Goal: Check status: Check status

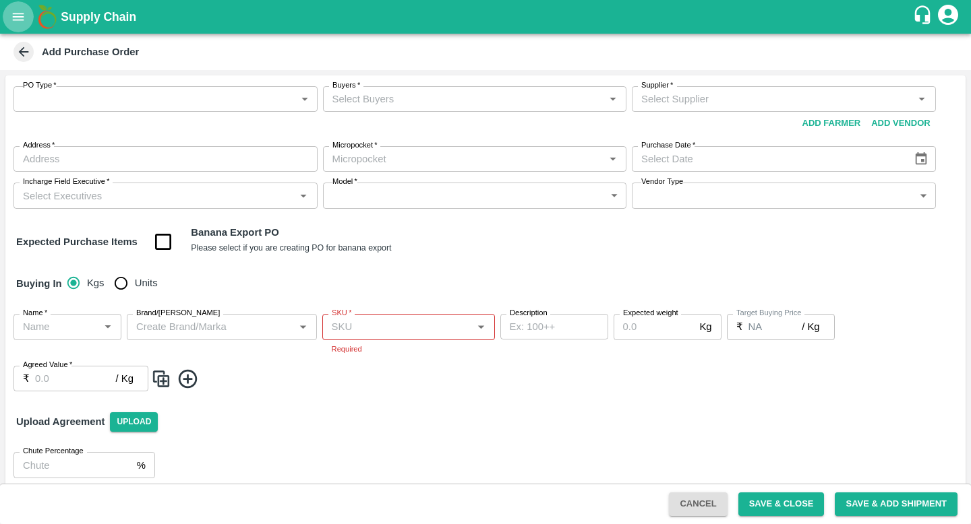
click at [16, 22] on icon "open drawer" at bounding box center [18, 16] width 15 height 15
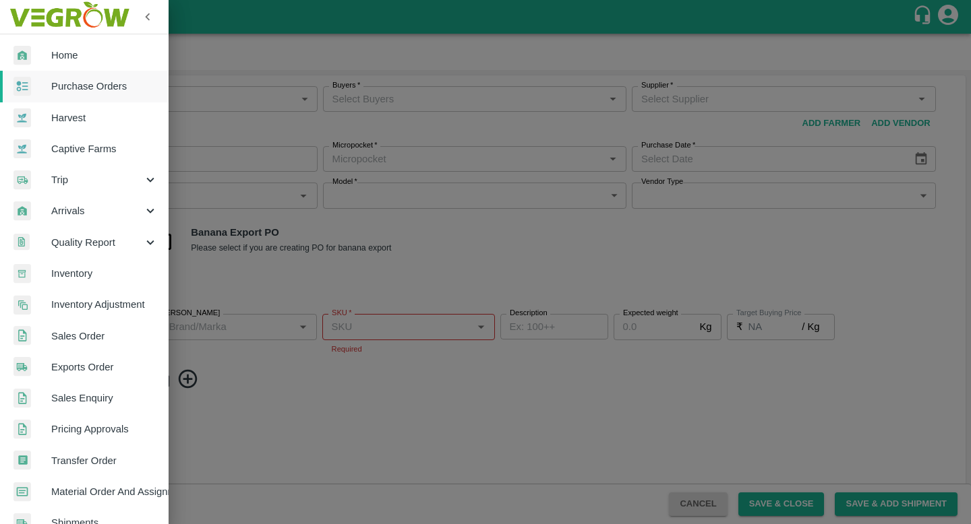
click at [84, 94] on link "Purchase Orders" at bounding box center [84, 86] width 168 height 31
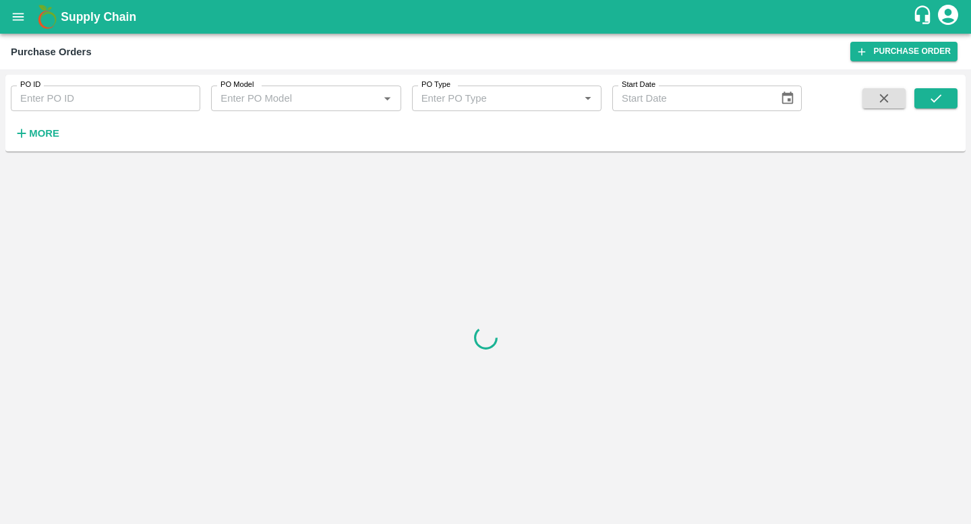
click at [67, 103] on input "PO ID" at bounding box center [105, 99] width 189 height 26
paste input "172214"
click at [939, 96] on icon "submit" at bounding box center [935, 98] width 11 height 8
click at [39, 142] on h6 "More" at bounding box center [44, 134] width 30 height 18
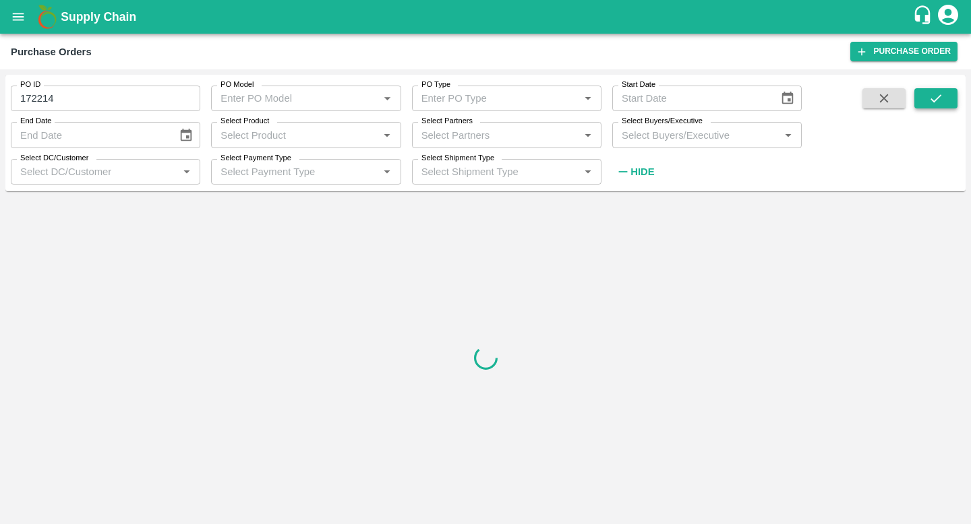
click at [935, 94] on icon "submit" at bounding box center [935, 98] width 15 height 15
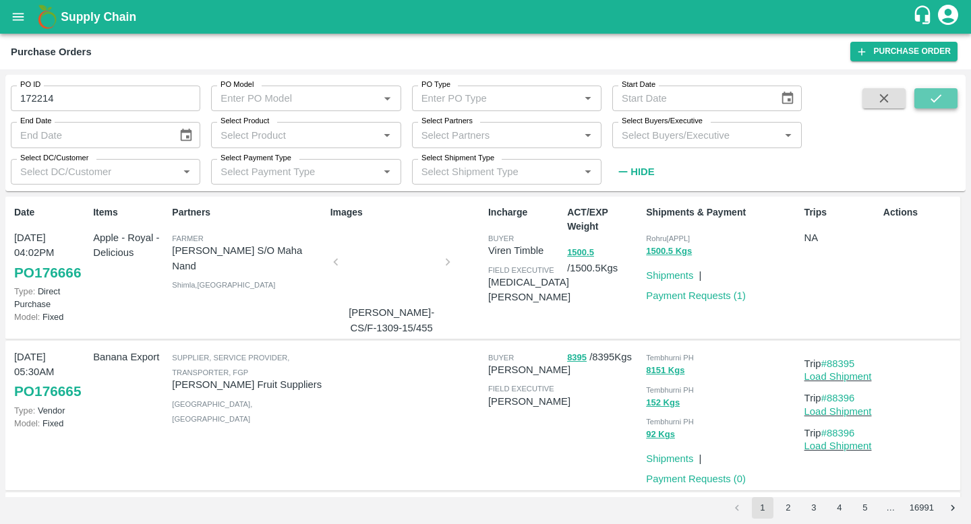
click at [925, 92] on button "submit" at bounding box center [935, 98] width 43 height 20
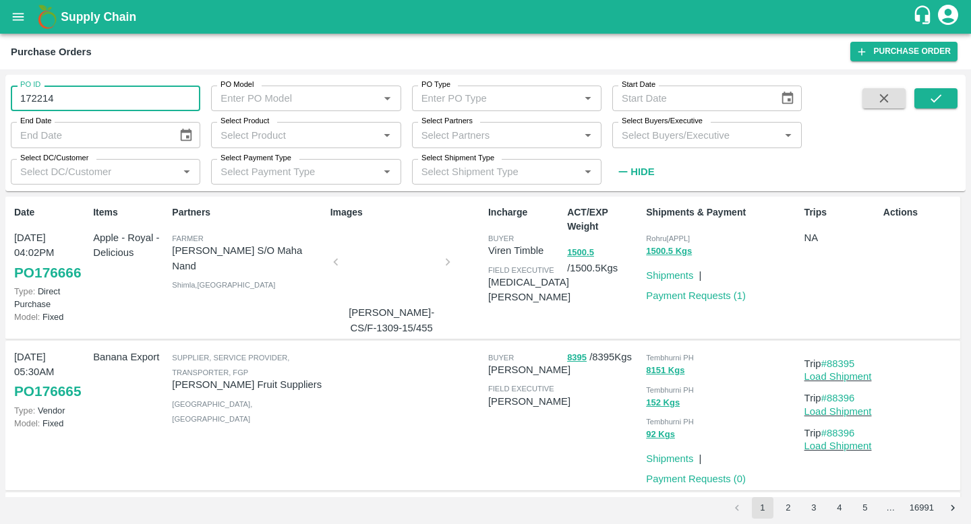
click at [56, 98] on input "172214" at bounding box center [105, 99] width 189 height 26
type input "172214"
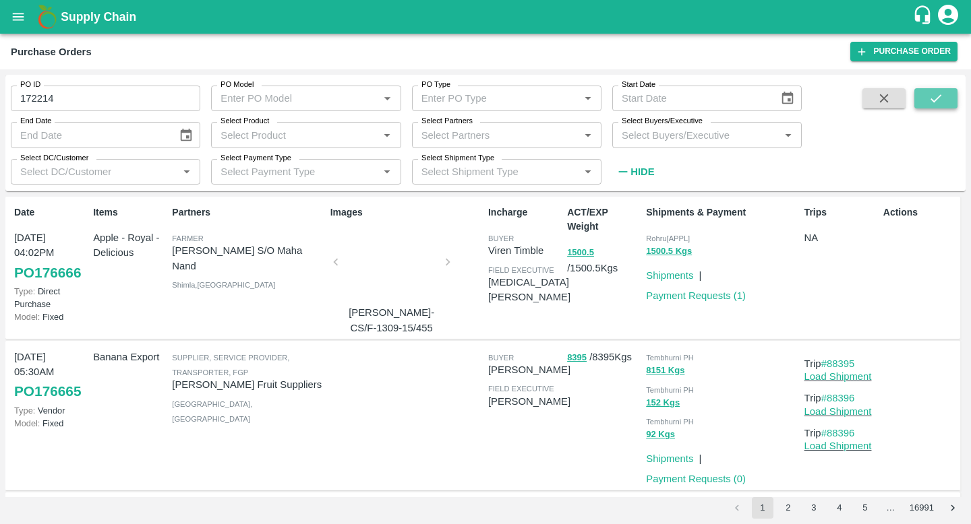
click at [943, 97] on button "submit" at bounding box center [935, 98] width 43 height 20
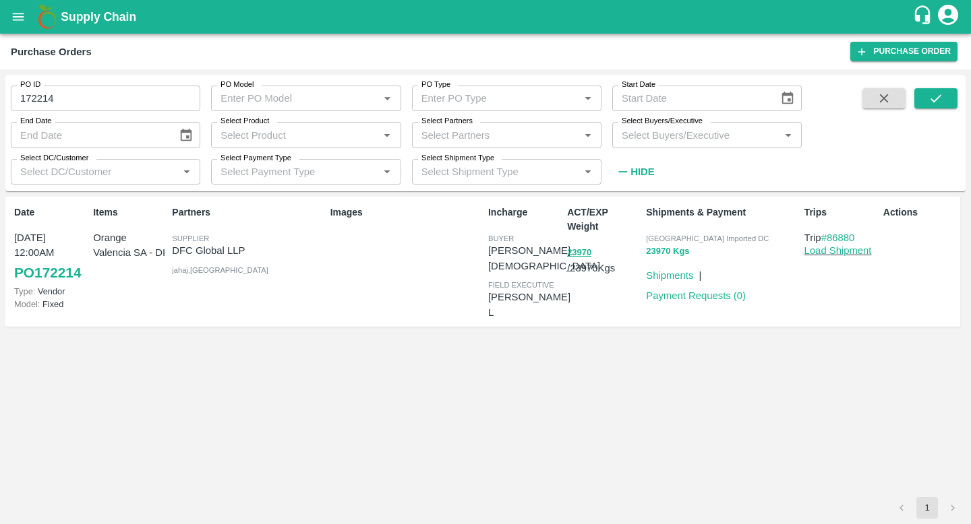
click at [669, 249] on button "23970 Kgs" at bounding box center [667, 252] width 43 height 16
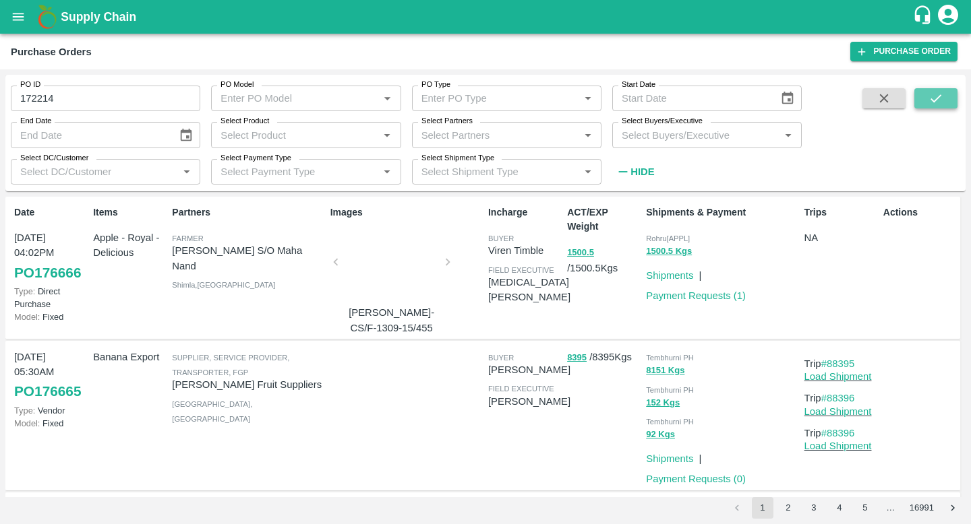
click at [935, 91] on icon "submit" at bounding box center [935, 98] width 15 height 15
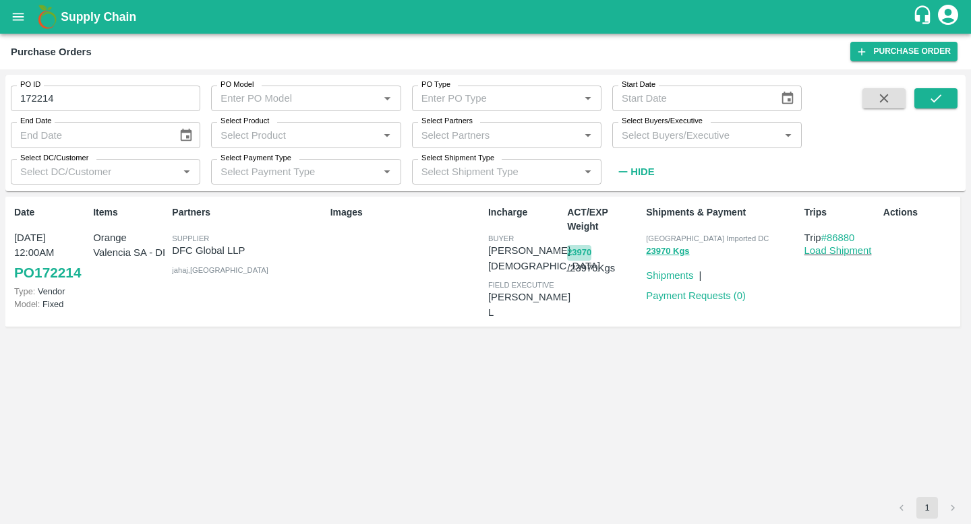
click at [574, 252] on button "23970" at bounding box center [579, 253] width 24 height 16
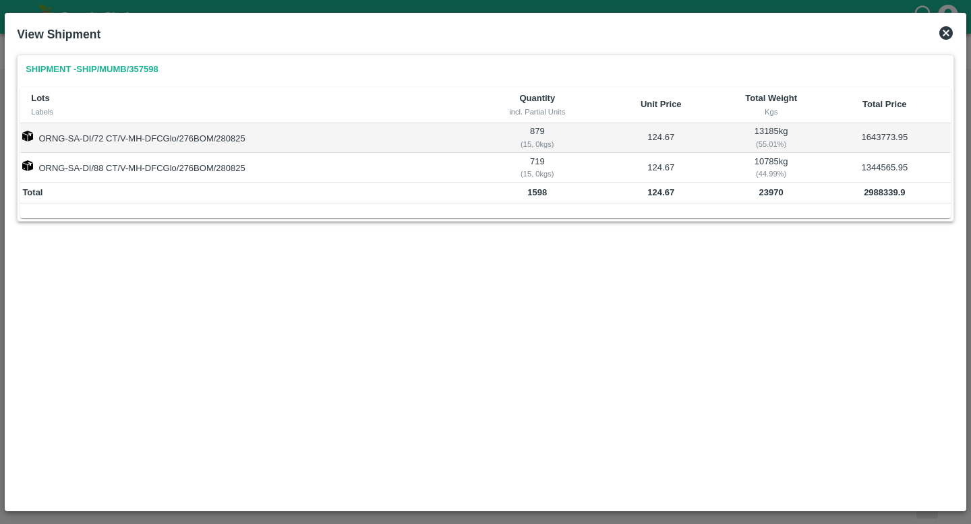
click at [947, 39] on icon at bounding box center [945, 32] width 13 height 13
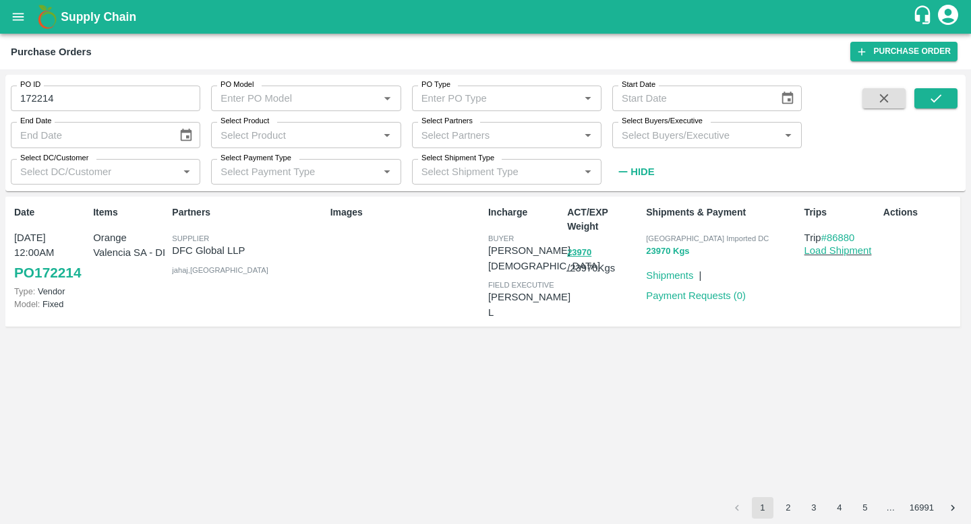
click at [673, 254] on button "23970 Kgs" at bounding box center [667, 252] width 43 height 16
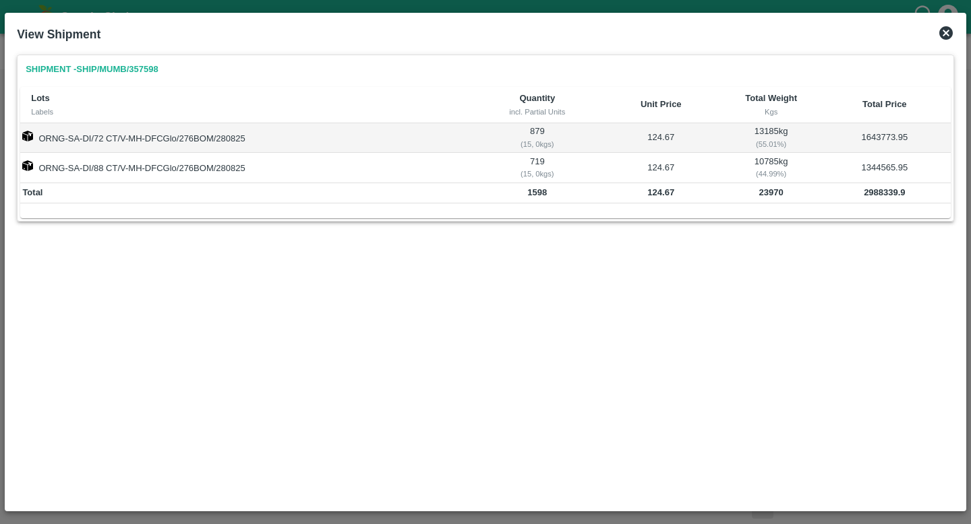
click at [947, 39] on icon at bounding box center [945, 32] width 13 height 13
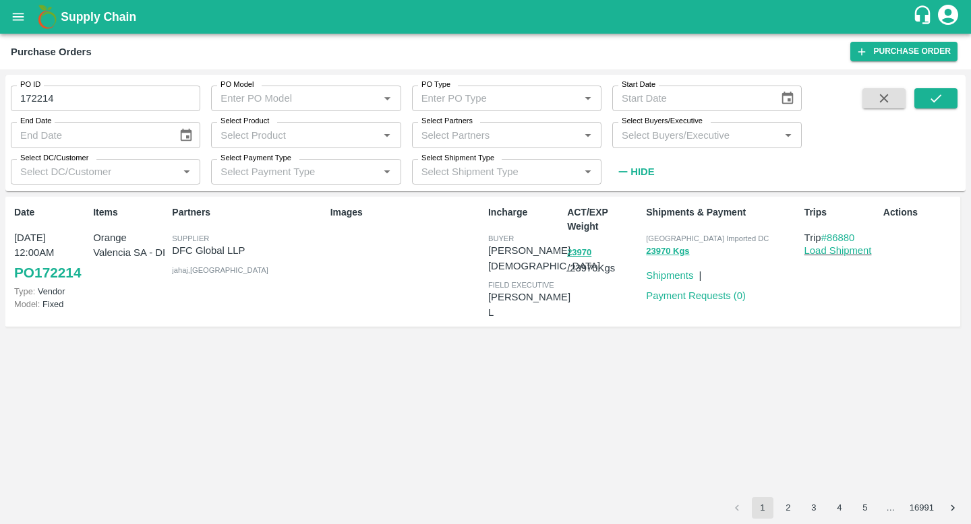
click at [47, 268] on link "PO 172214" at bounding box center [47, 273] width 67 height 24
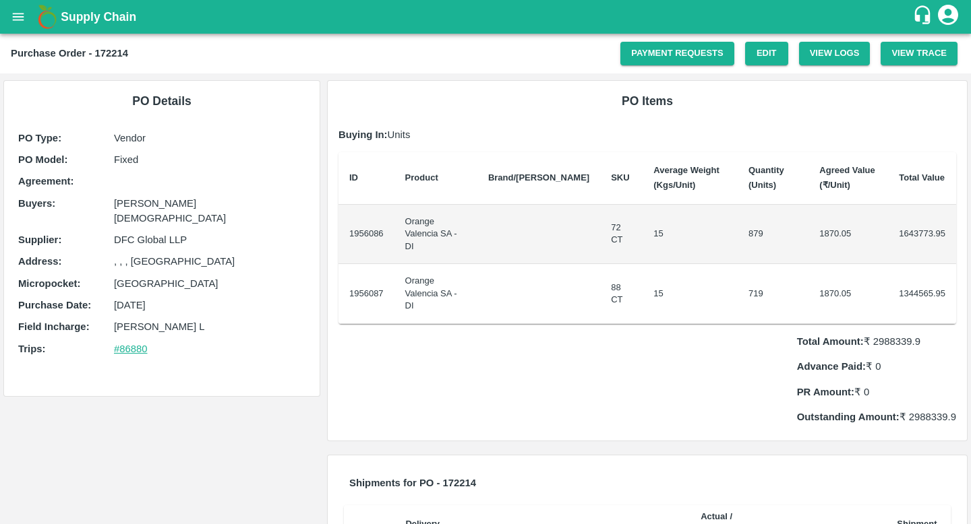
click at [129, 344] on link "#86880" at bounding box center [131, 349] width 34 height 11
